Goal: Task Accomplishment & Management: Manage account settings

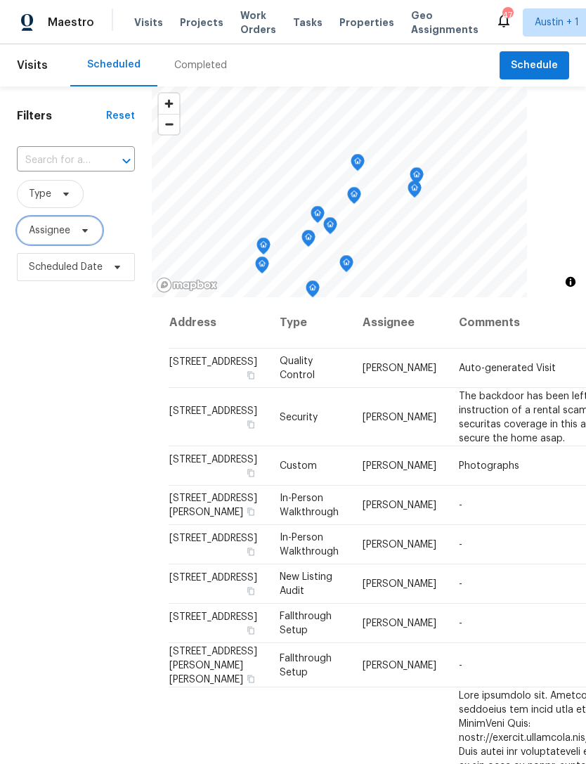
click at [41, 223] on span "Assignee" at bounding box center [60, 230] width 86 height 28
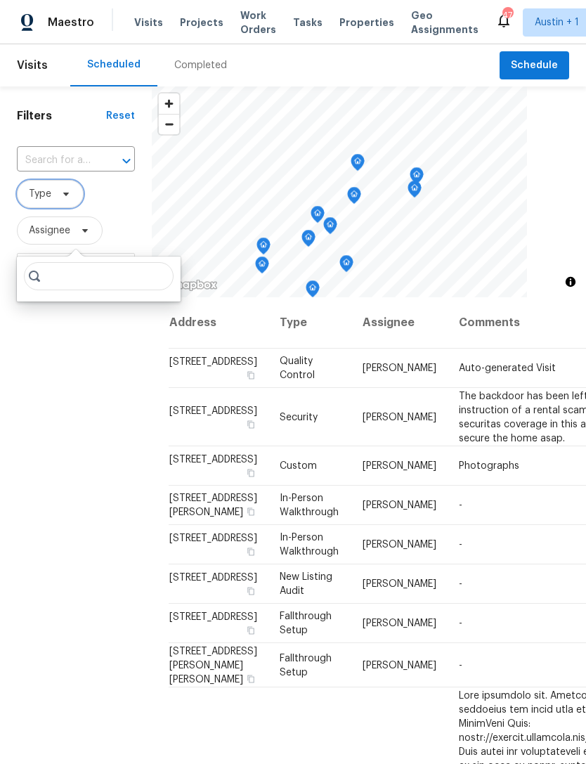
click at [37, 190] on span "Type" at bounding box center [40, 194] width 22 height 14
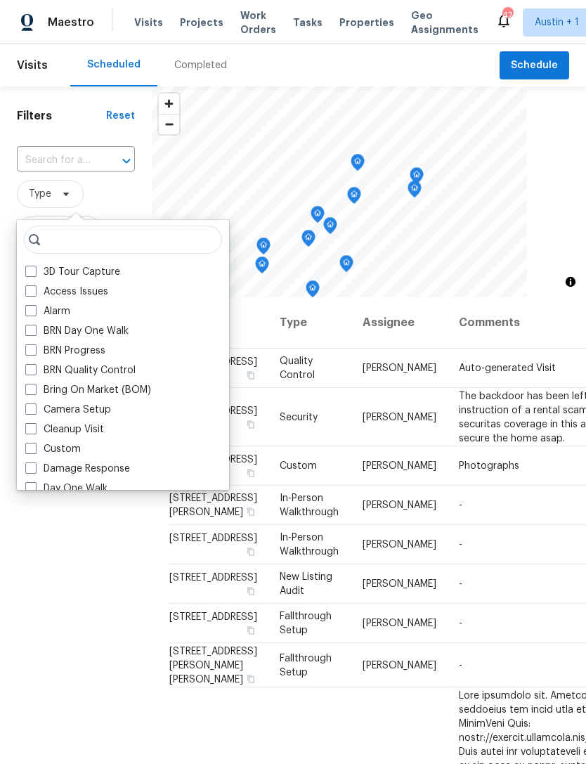
click at [36, 109] on h1 "Filters" at bounding box center [61, 116] width 89 height 14
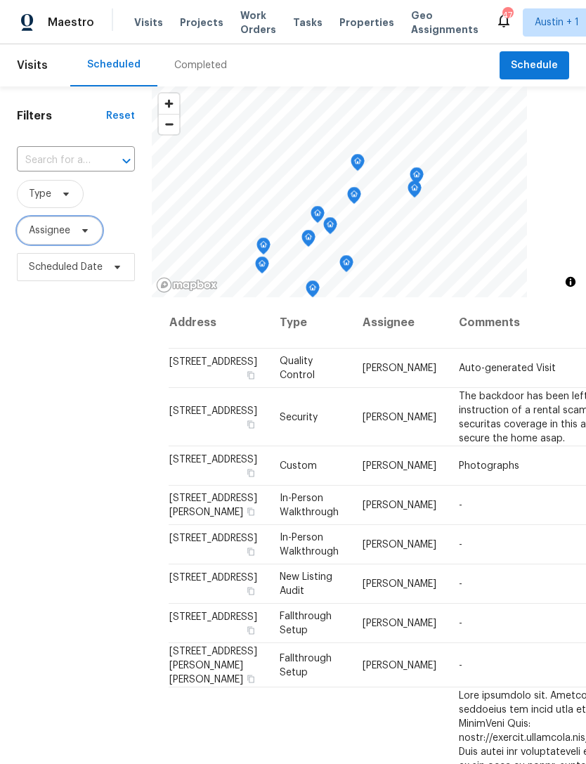
click at [51, 231] on span "Assignee" at bounding box center [49, 230] width 41 height 14
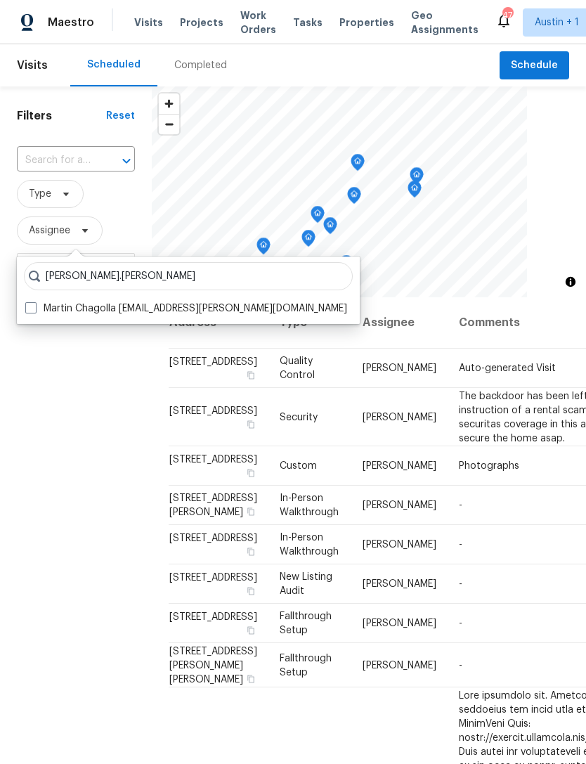
type input "[PERSON_NAME].[PERSON_NAME]"
click at [116, 327] on div "Filters Reset ​ Type Assignee Scheduled Date" at bounding box center [76, 497] width 152 height 822
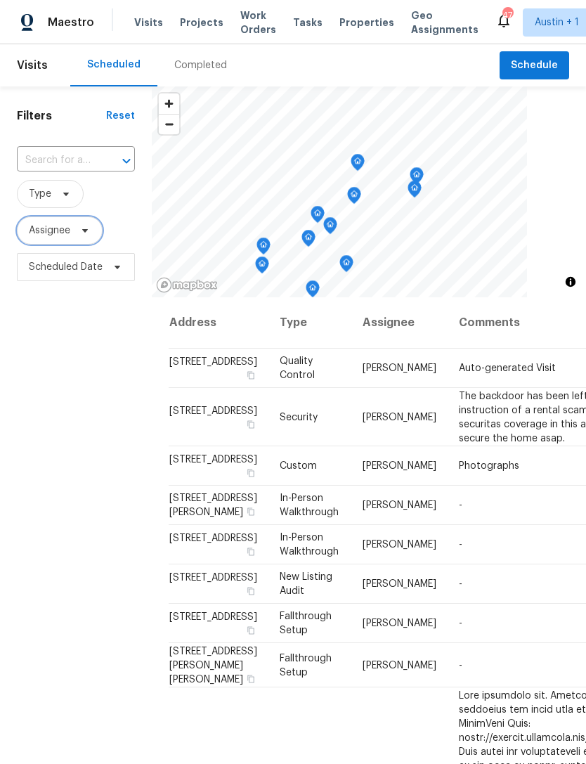
click at [67, 240] on span "Assignee" at bounding box center [60, 230] width 86 height 28
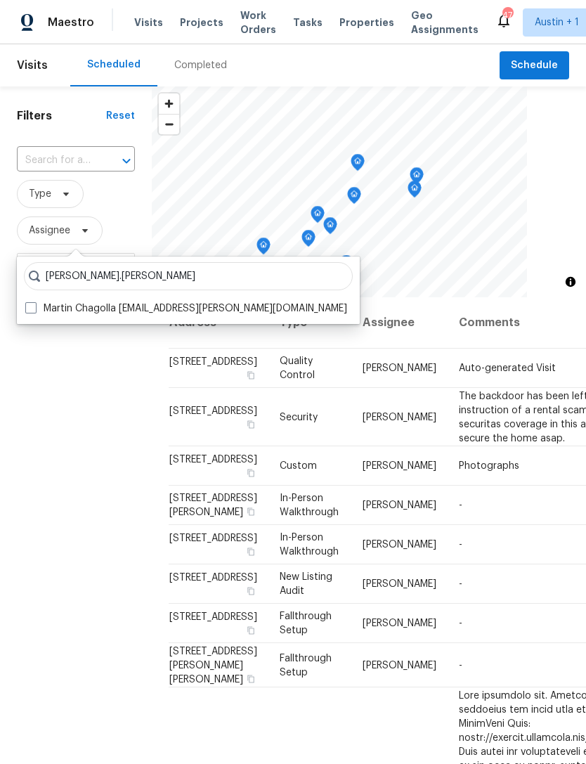
type input "[PERSON_NAME].[PERSON_NAME]"
click at [102, 313] on label "Martin Chagolla [EMAIL_ADDRESS][PERSON_NAME][DOMAIN_NAME]" at bounding box center [186, 308] width 322 height 14
click at [34, 311] on input "Martin Chagolla [EMAIL_ADDRESS][PERSON_NAME][DOMAIN_NAME]" at bounding box center [29, 305] width 9 height 9
checkbox input "true"
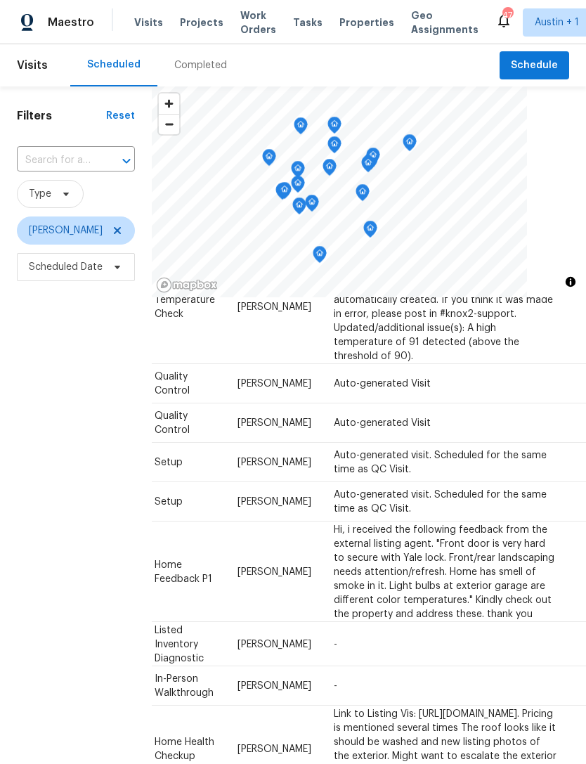
scroll to position [1155, 124]
click at [0, 0] on icon at bounding box center [0, 0] width 0 height 0
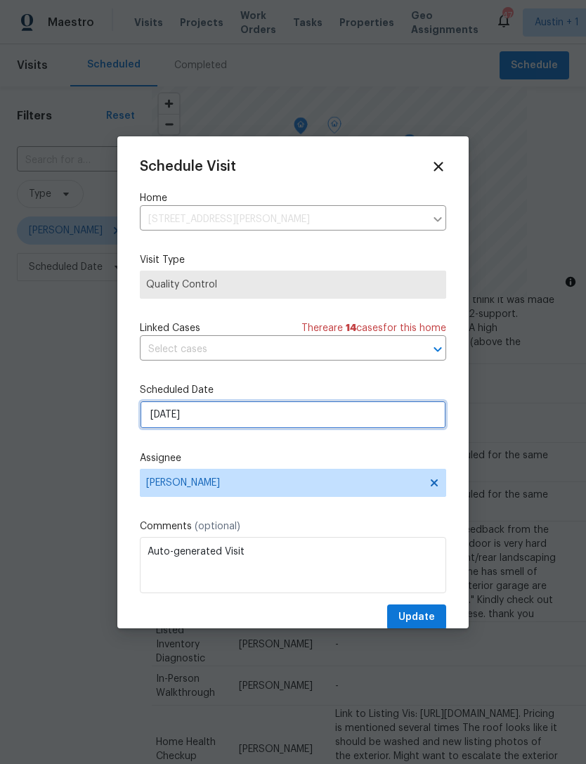
click at [337, 429] on input "[DATE]" at bounding box center [293, 415] width 306 height 28
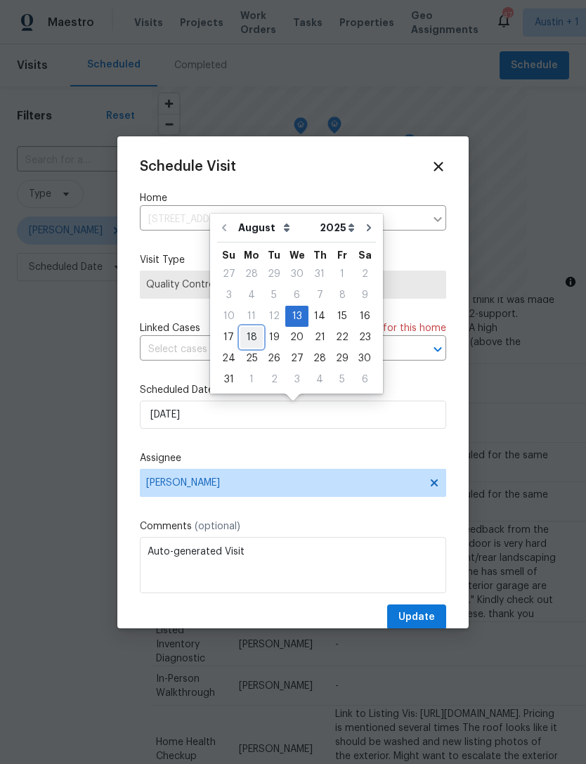
click at [252, 337] on div "18" at bounding box center [251, 337] width 22 height 20
type input "[DATE]"
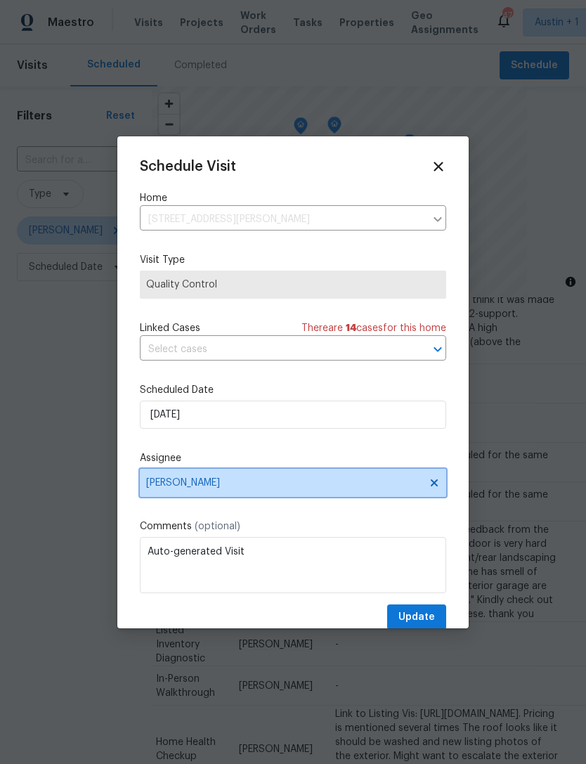
click at [368, 483] on span "[PERSON_NAME]" at bounding box center [283, 482] width 275 height 11
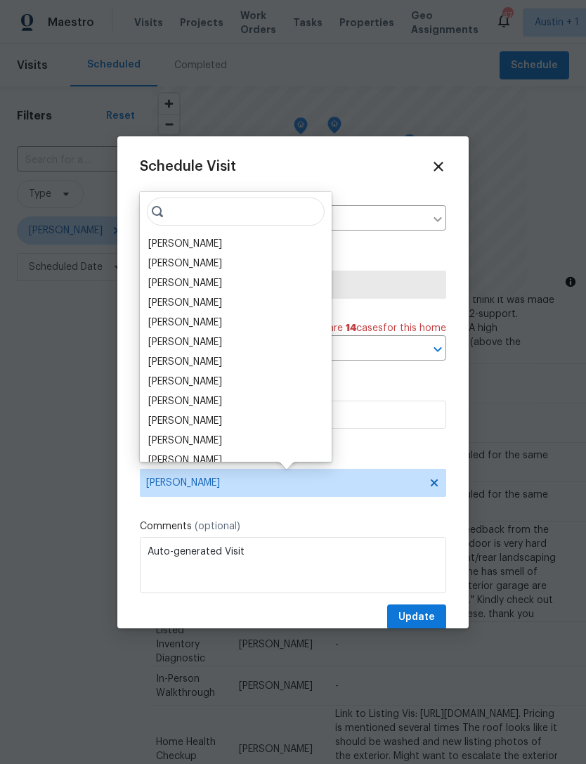
scroll to position [0, 0]
click at [228, 243] on div "[PERSON_NAME]" at bounding box center [235, 244] width 183 height 20
click at [222, 238] on div "[PERSON_NAME]" at bounding box center [185, 244] width 74 height 14
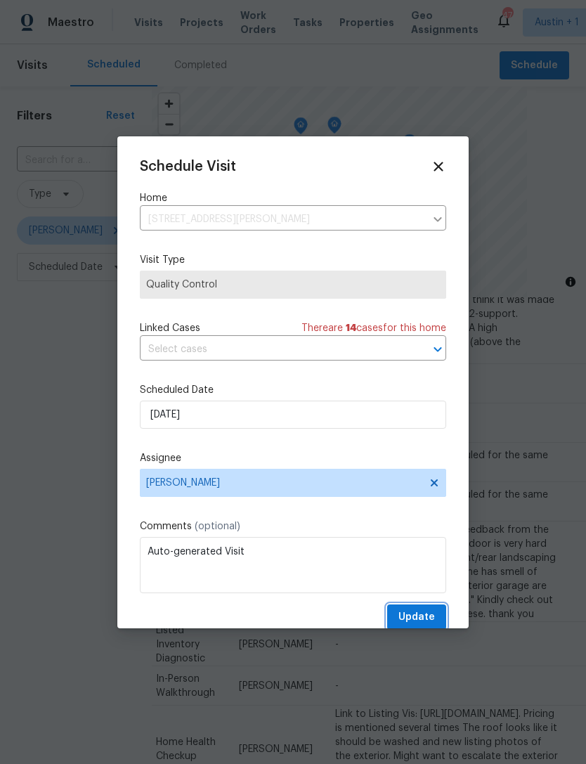
click at [429, 616] on span "Update" at bounding box center [416, 618] width 37 height 18
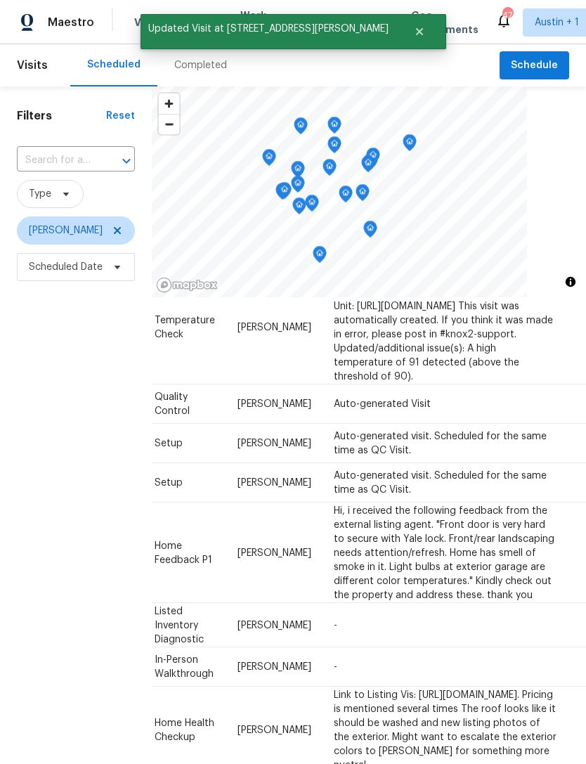
scroll to position [1134, 124]
click at [0, 0] on icon at bounding box center [0, 0] width 0 height 0
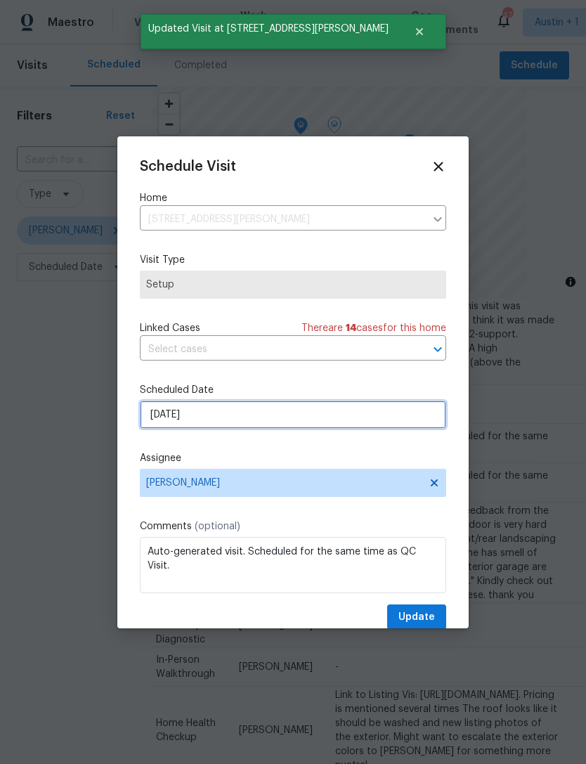
click at [317, 421] on input "[DATE]" at bounding box center [293, 415] width 306 height 28
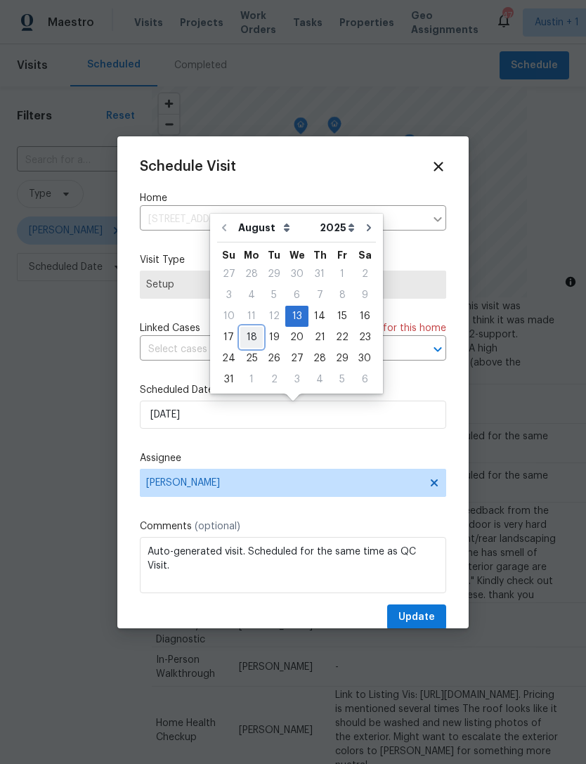
click at [254, 336] on div "18" at bounding box center [251, 337] width 22 height 20
type input "[DATE]"
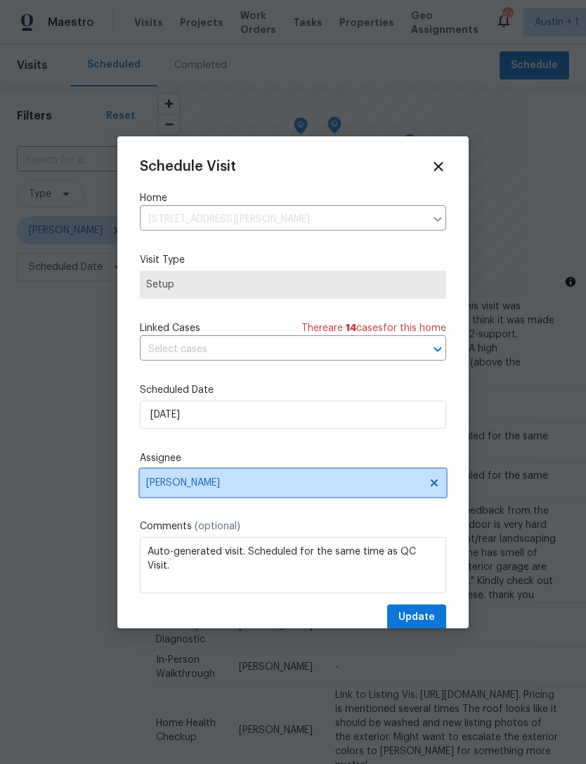
click at [371, 480] on span "[PERSON_NAME]" at bounding box center [283, 482] width 275 height 11
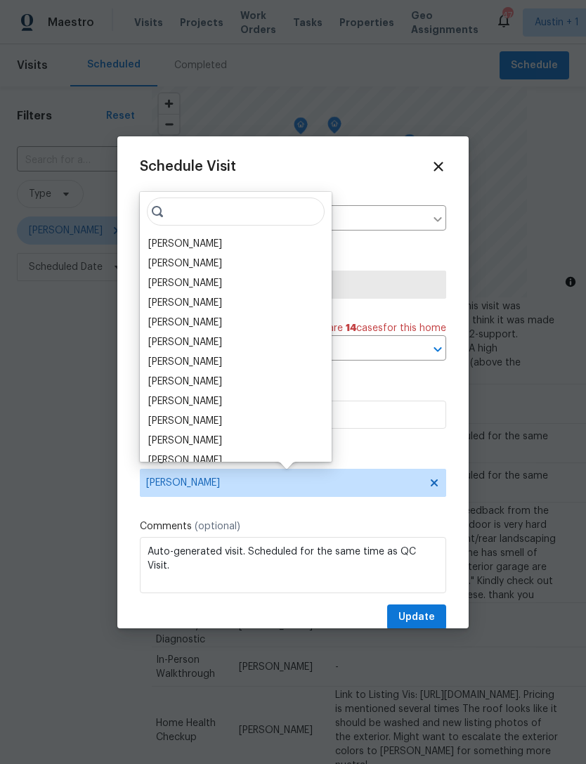
click at [247, 240] on div "[PERSON_NAME]" at bounding box center [235, 244] width 183 height 20
click at [230, 249] on div "[PERSON_NAME]" at bounding box center [235, 244] width 183 height 20
click at [233, 242] on div "[PERSON_NAME]" at bounding box center [235, 244] width 183 height 20
click at [210, 245] on div "[PERSON_NAME]" at bounding box center [185, 244] width 74 height 14
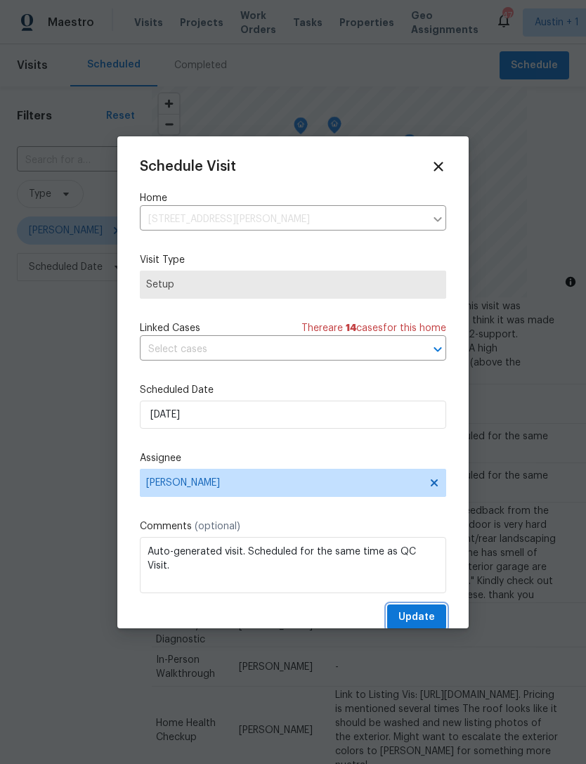
click at [441, 611] on button "Update" at bounding box center [416, 617] width 59 height 26
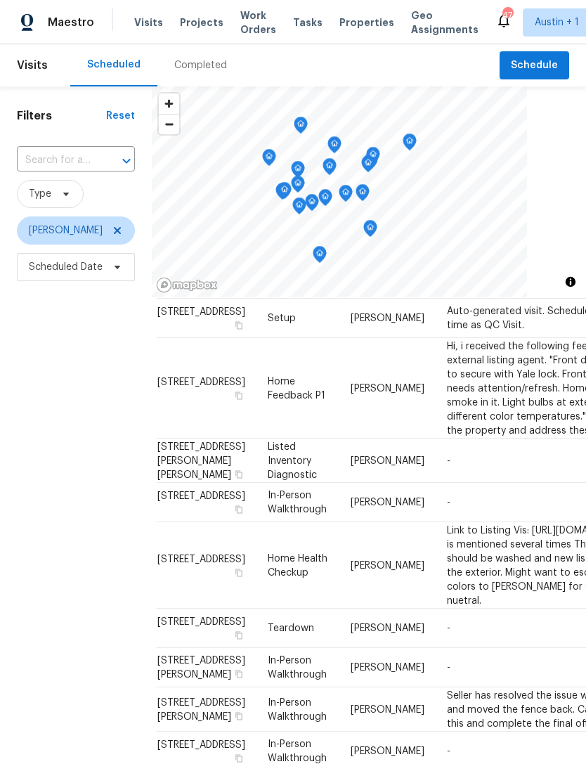
scroll to position [1332, 18]
